Goal: Understand site structure: Understand site structure

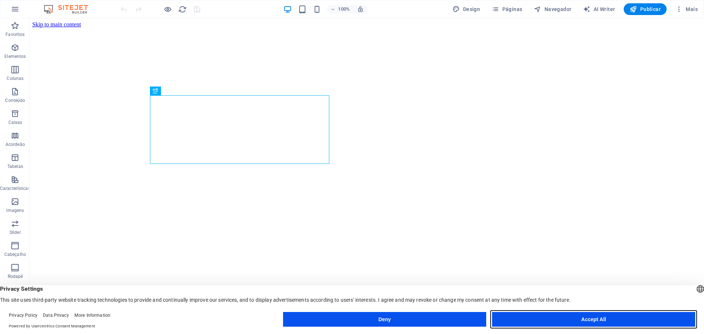
click at [583, 325] on button "Accept All" at bounding box center [593, 319] width 203 height 15
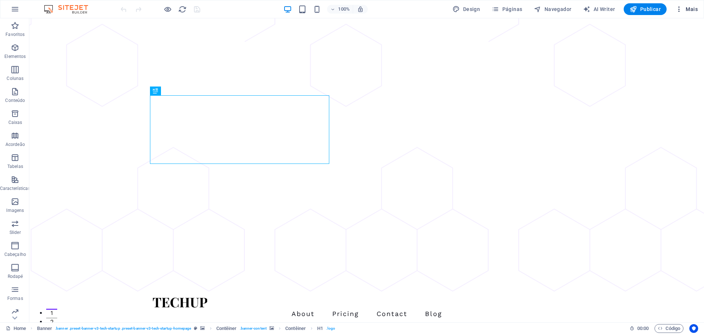
click at [690, 15] on button "Mais" at bounding box center [686, 9] width 28 height 12
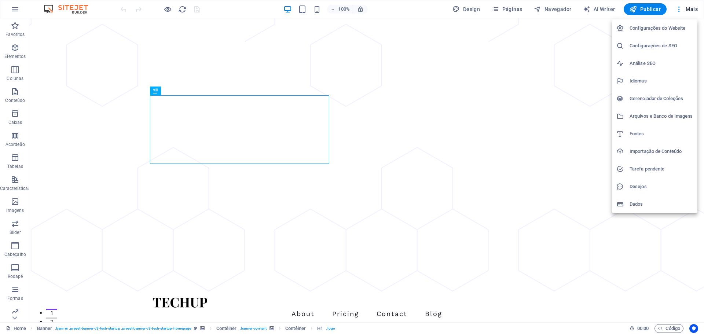
click at [17, 13] on div at bounding box center [352, 167] width 704 height 334
